Goal: Communication & Community: Participate in discussion

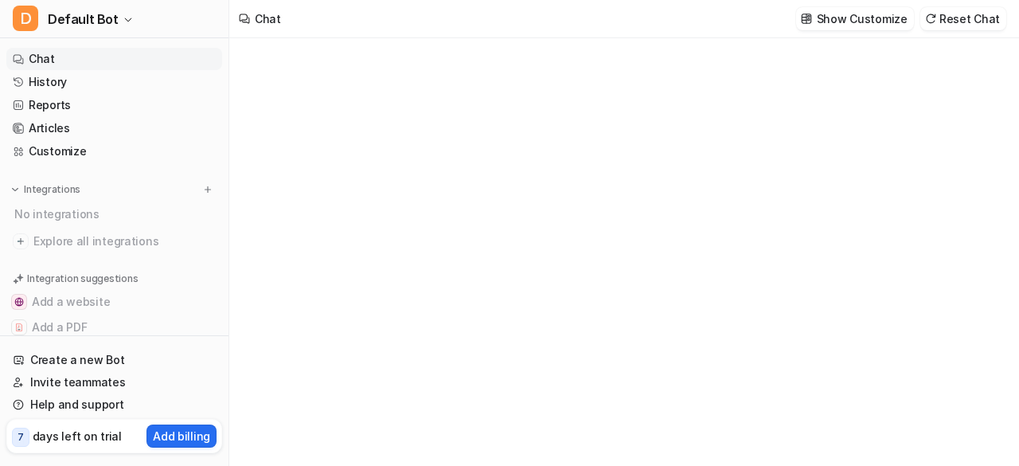
type textarea "**********"
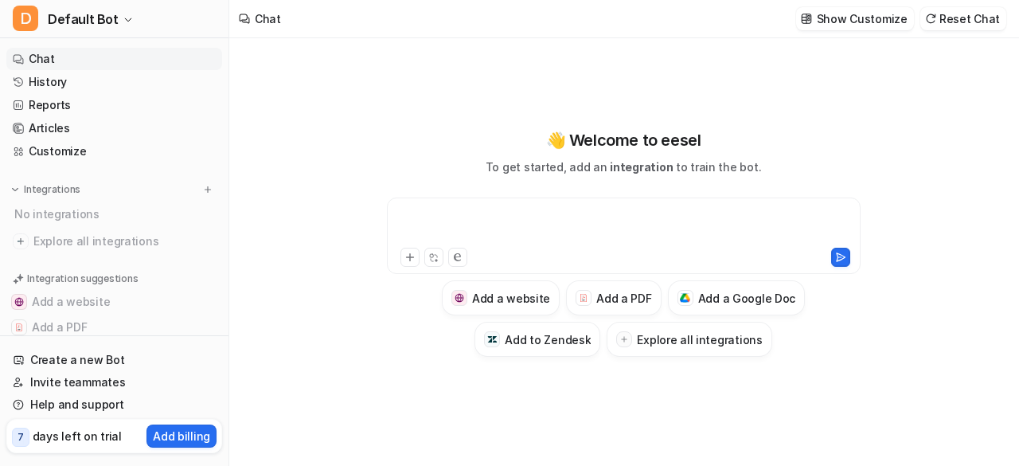
click at [494, 216] on div at bounding box center [624, 226] width 467 height 37
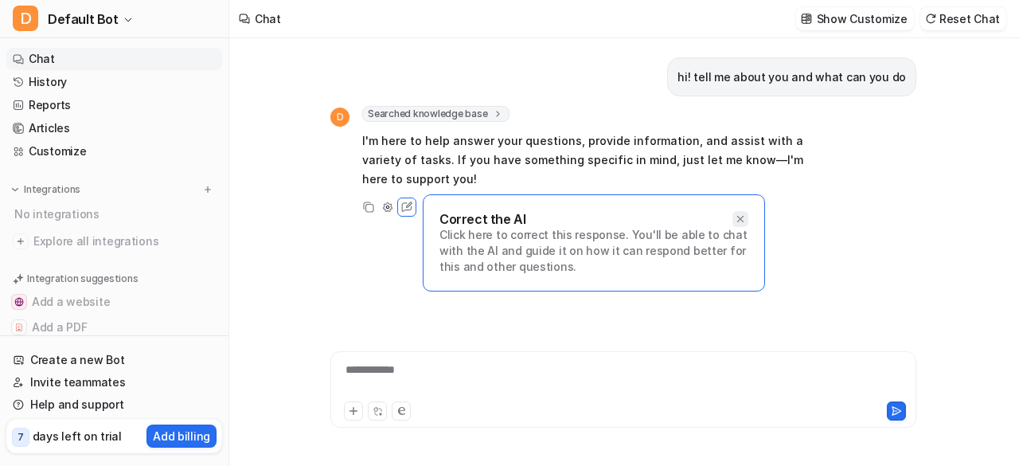
click at [733, 224] on div at bounding box center [740, 219] width 16 height 16
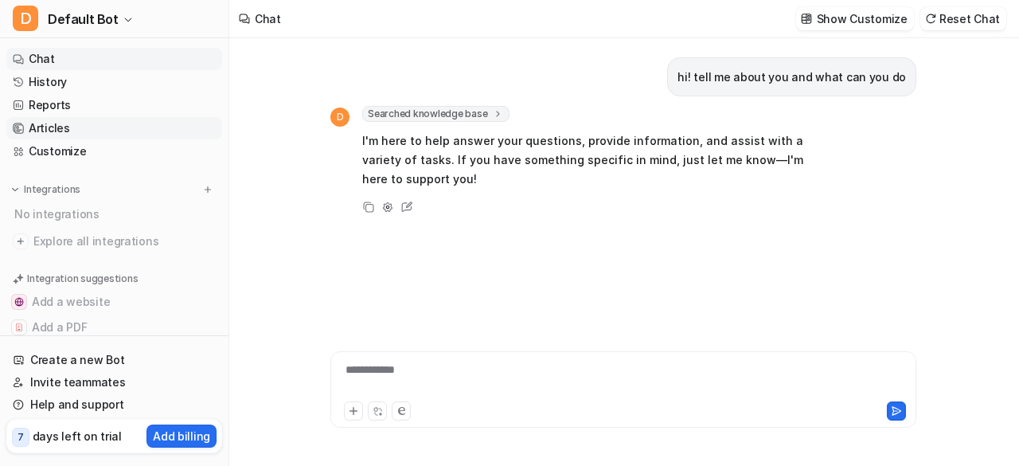
click at [150, 127] on link "Articles" at bounding box center [114, 128] width 216 height 22
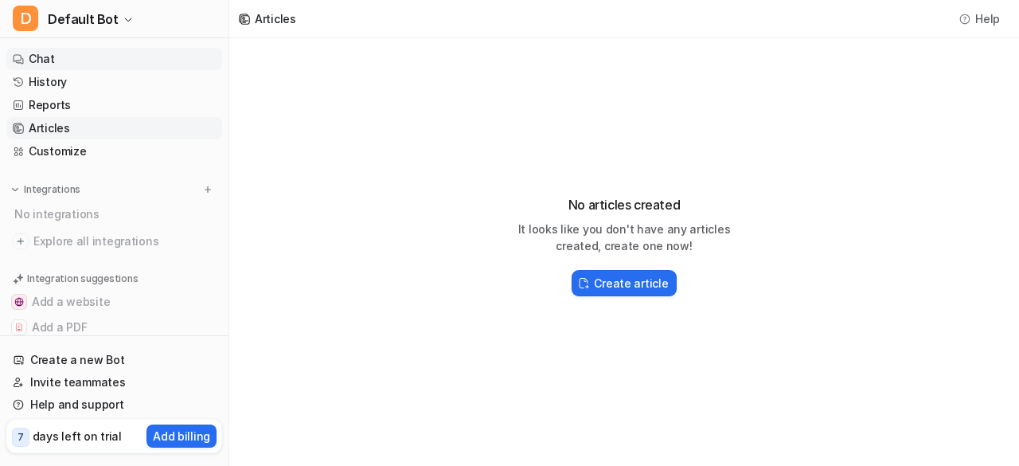
click at [134, 49] on link "Chat" at bounding box center [114, 59] width 216 height 22
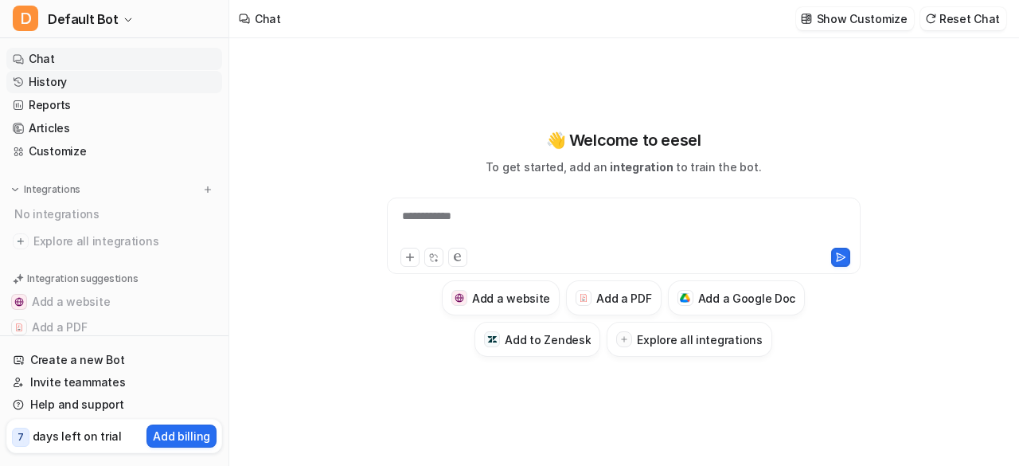
click at [130, 90] on link "History" at bounding box center [114, 82] width 216 height 22
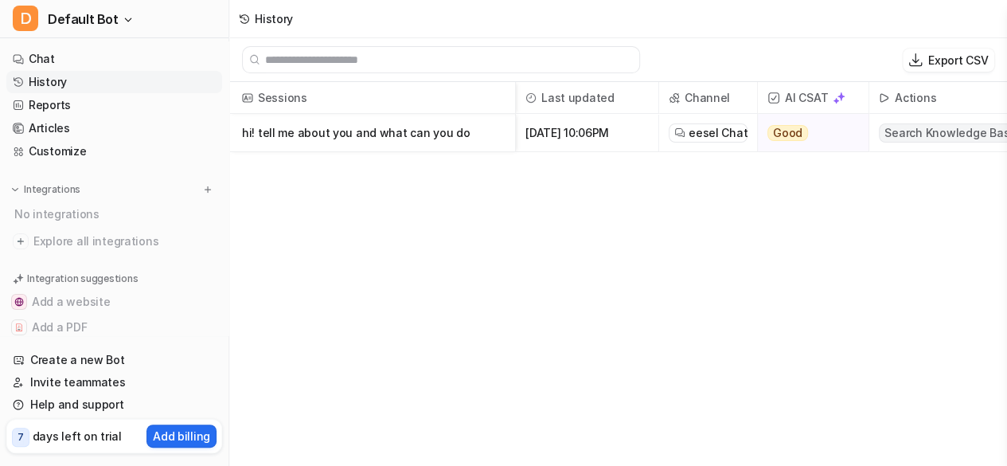
click at [467, 143] on p "hi! tell me about you and what can you do" at bounding box center [372, 133] width 260 height 38
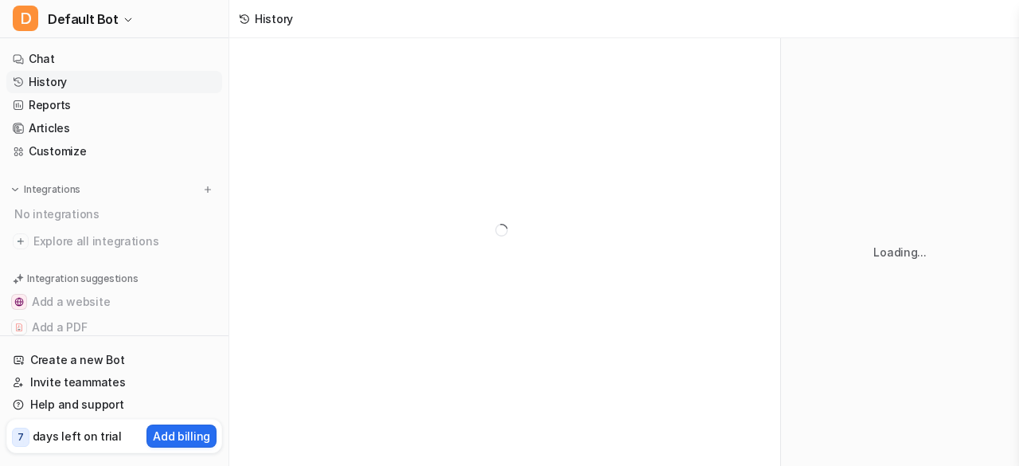
click at [467, 143] on div at bounding box center [504, 229] width 551 height 383
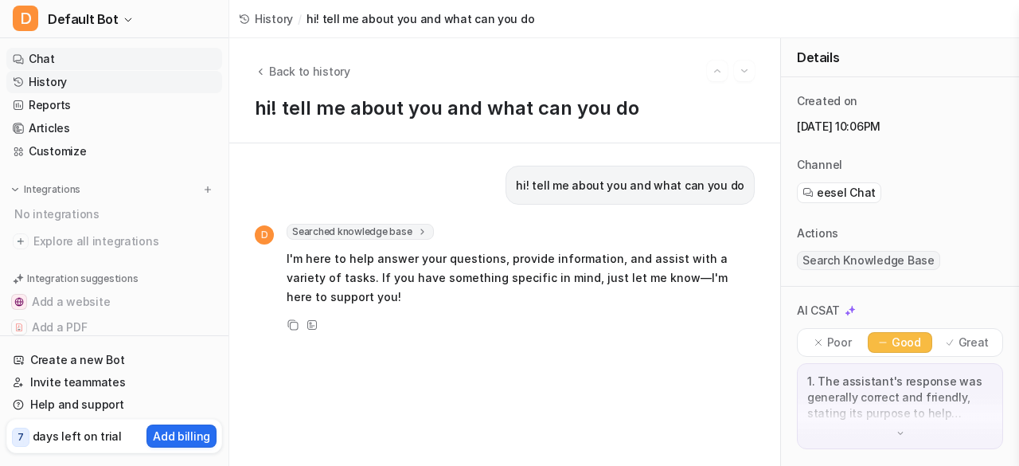
click at [134, 48] on link "Chat" at bounding box center [114, 59] width 216 height 22
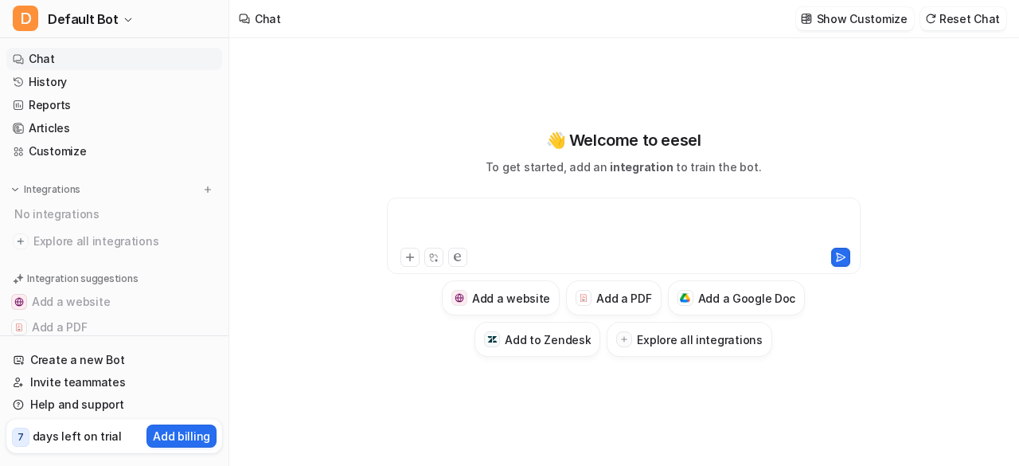
click at [512, 221] on div at bounding box center [624, 226] width 467 height 37
click at [540, 222] on div at bounding box center [624, 226] width 467 height 37
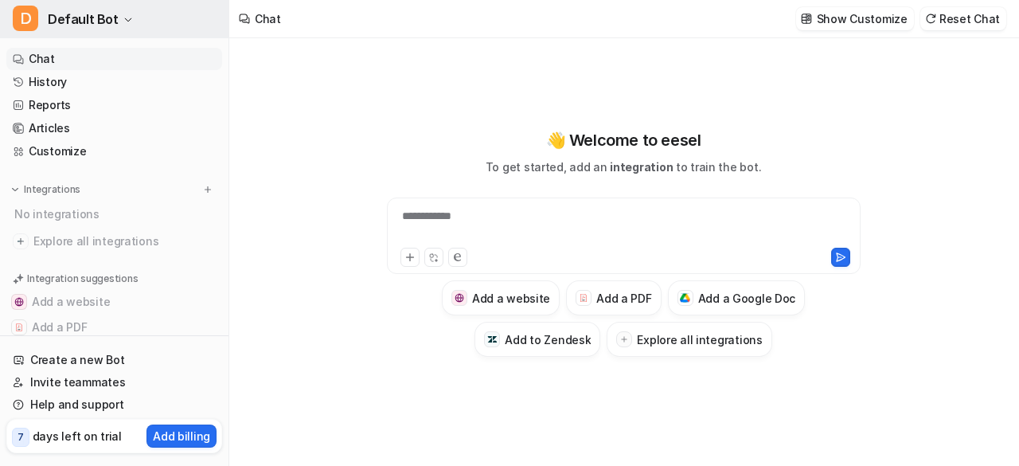
click at [87, 12] on span "Default Bot" at bounding box center [83, 19] width 71 height 22
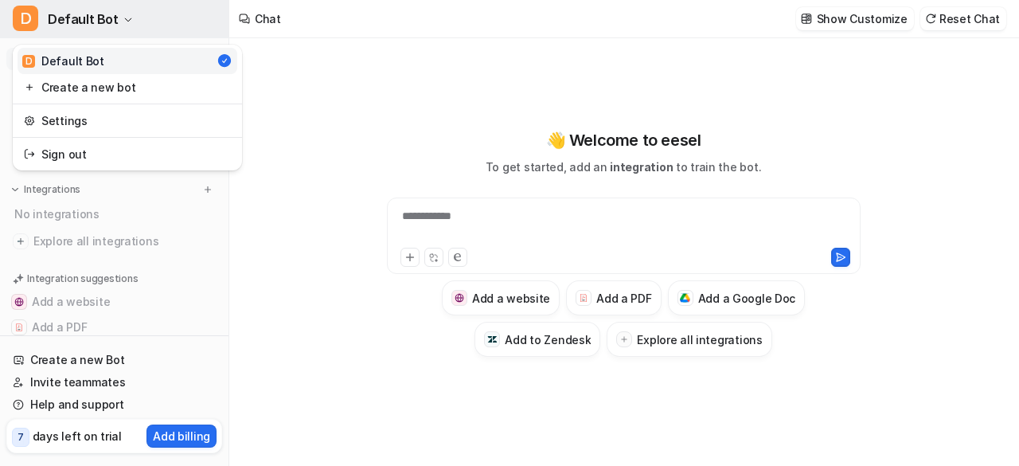
click at [87, 12] on span "Default Bot" at bounding box center [83, 19] width 71 height 22
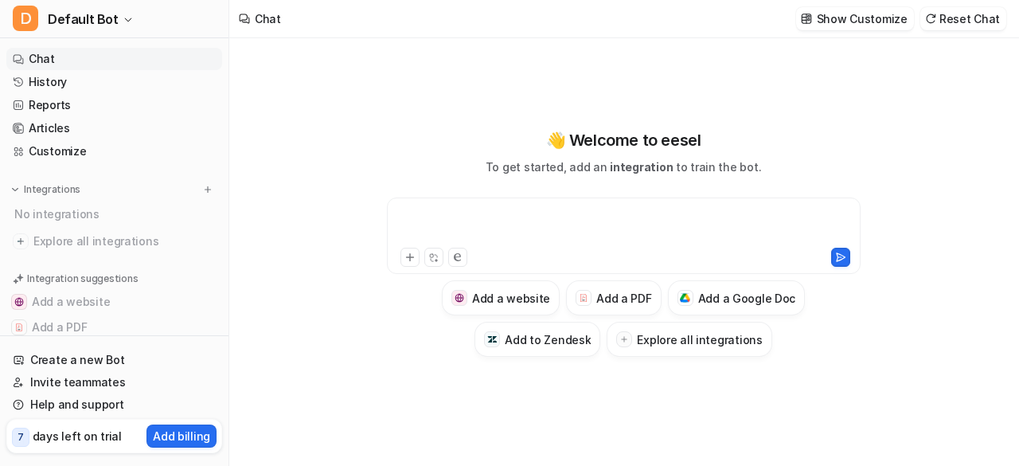
click at [557, 221] on div at bounding box center [624, 226] width 467 height 37
click at [149, 88] on link "History" at bounding box center [114, 82] width 216 height 22
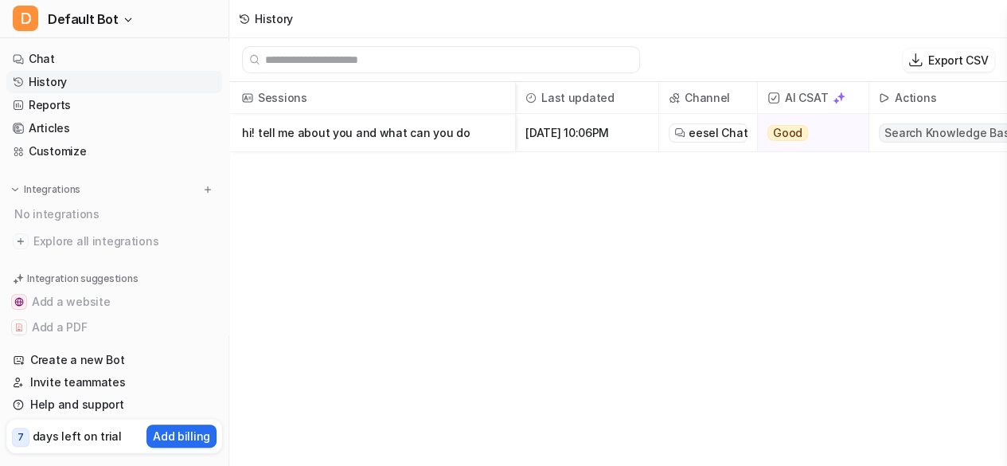
click at [403, 142] on p "hi! tell me about you and what can you do" at bounding box center [372, 133] width 260 height 38
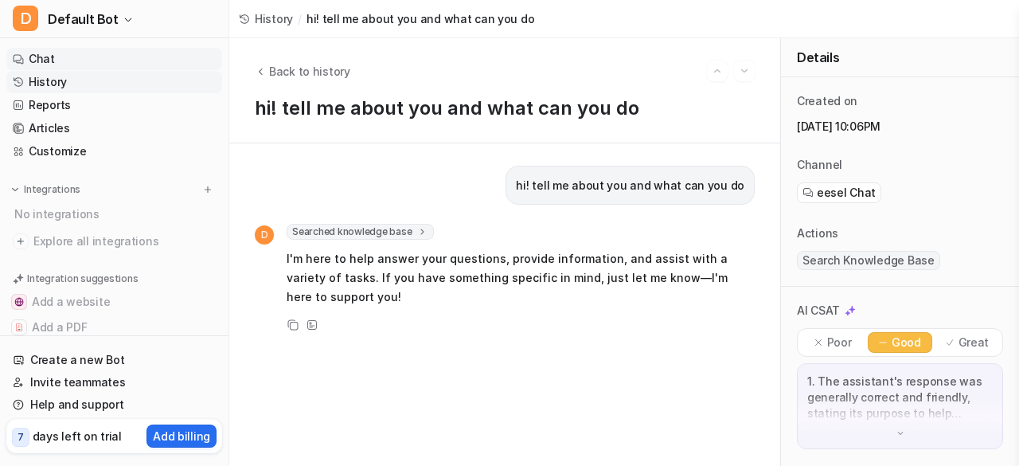
click at [119, 57] on link "Chat" at bounding box center [114, 59] width 216 height 22
